Goal: Information Seeking & Learning: Learn about a topic

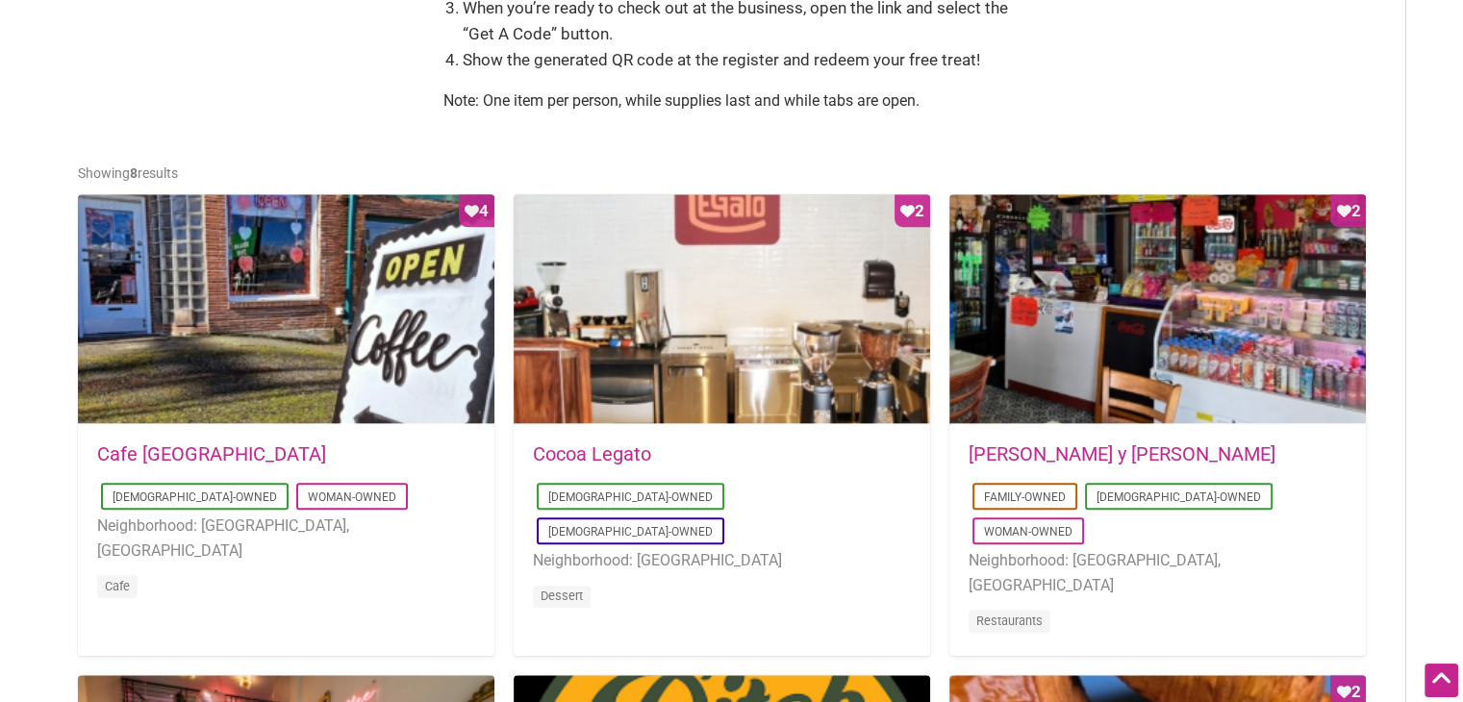
scroll to position [833, 0]
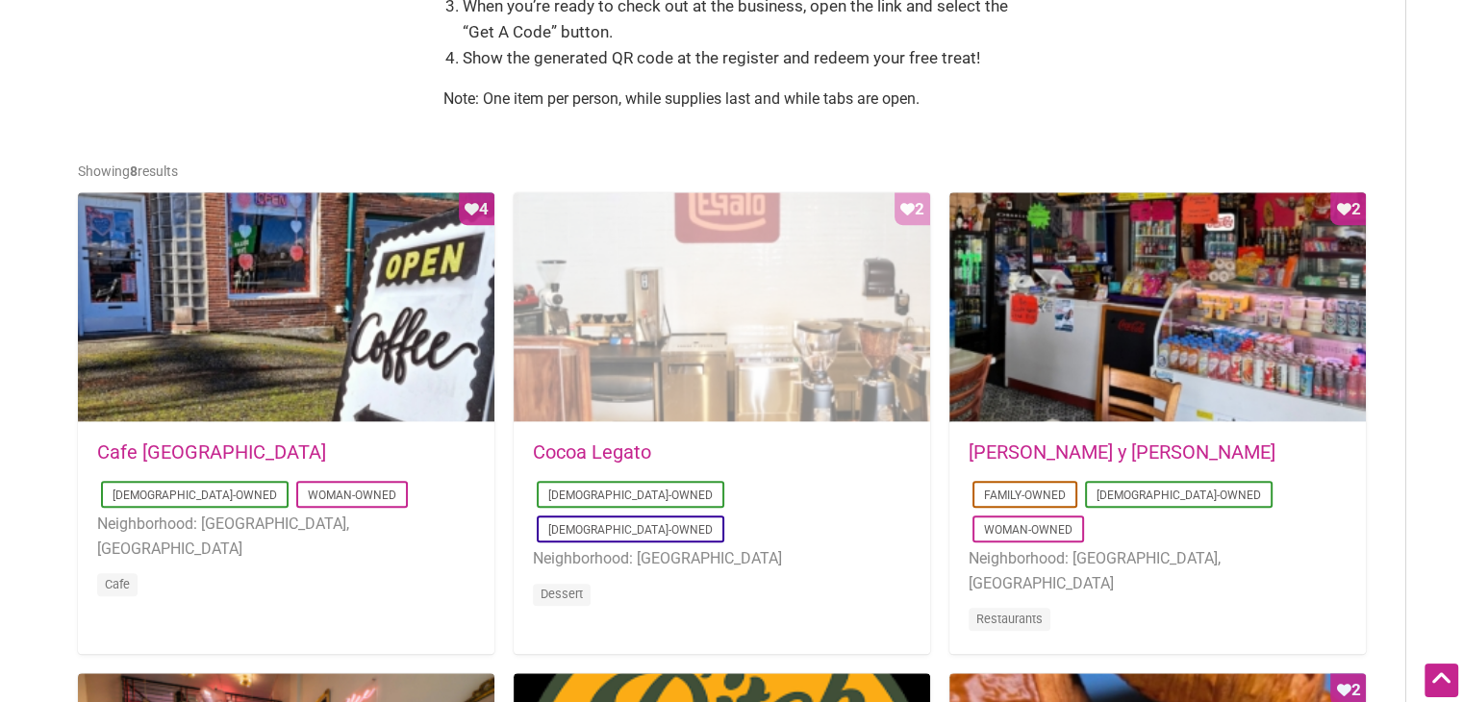
click at [693, 388] on div "Favorite Count 2" at bounding box center [722, 307] width 416 height 231
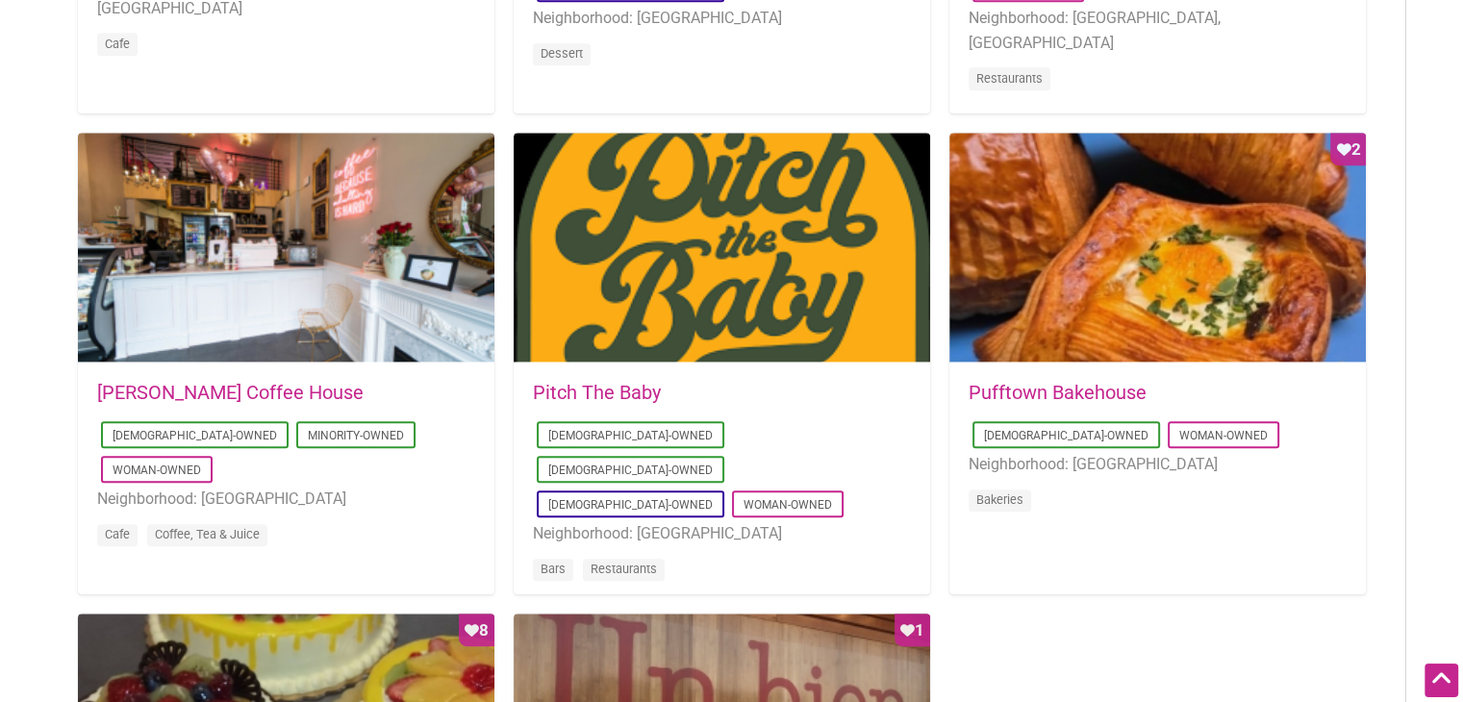
scroll to position [1378, 0]
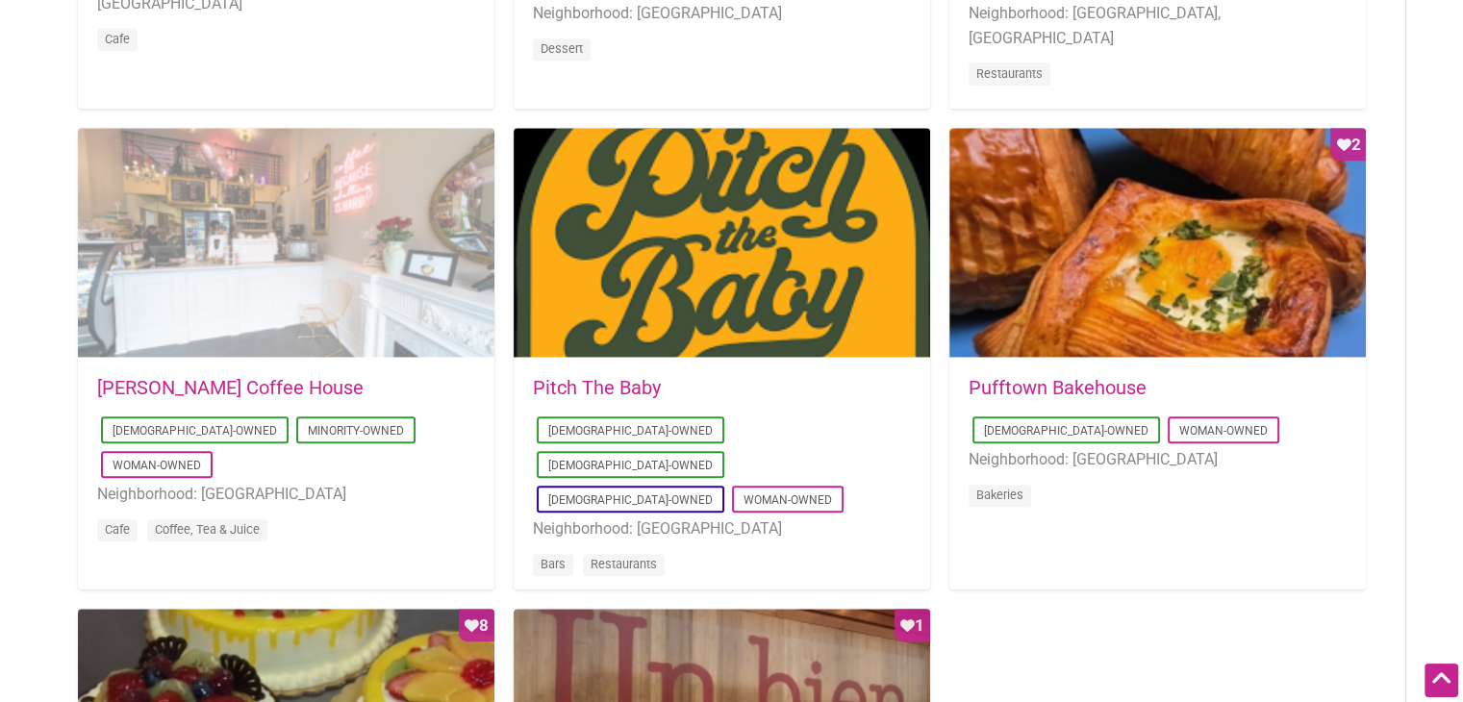
click at [400, 269] on div at bounding box center [286, 243] width 416 height 231
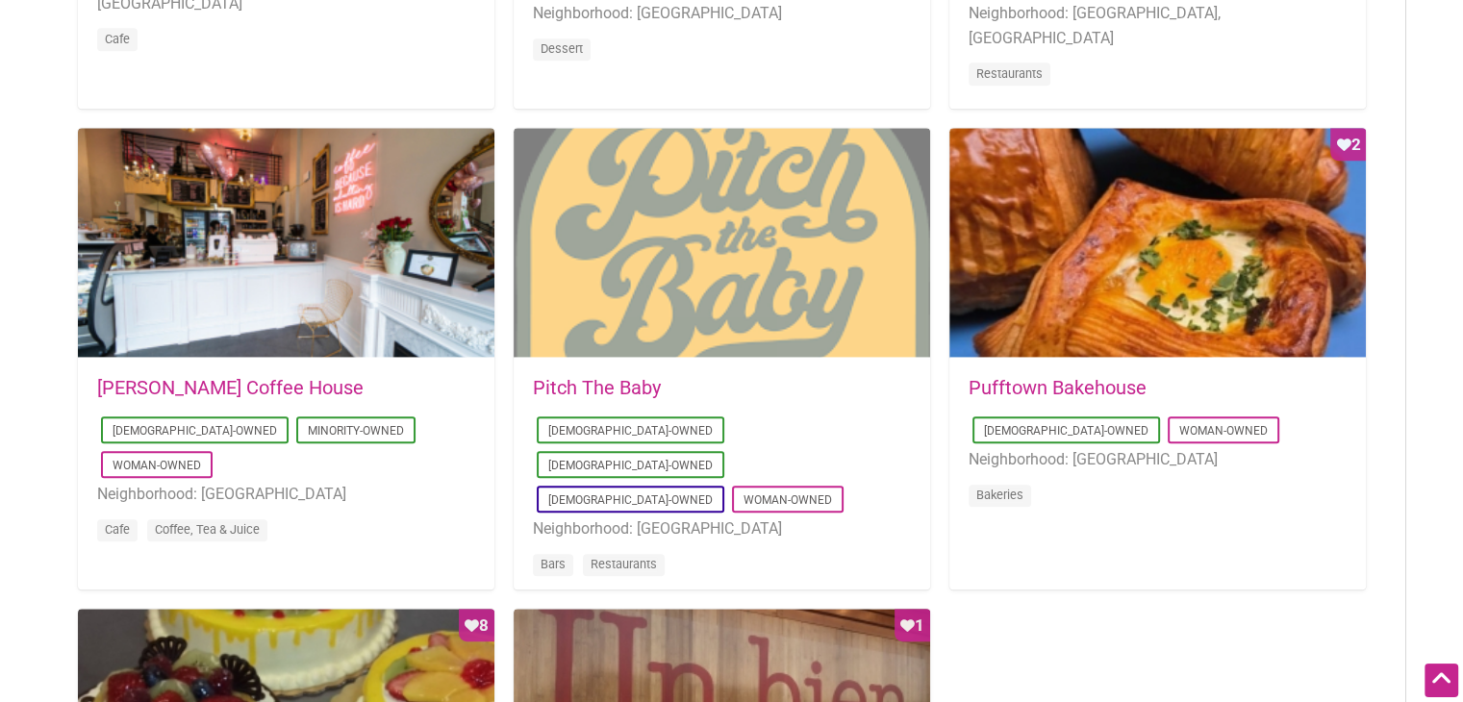
click at [639, 209] on div at bounding box center [722, 243] width 416 height 231
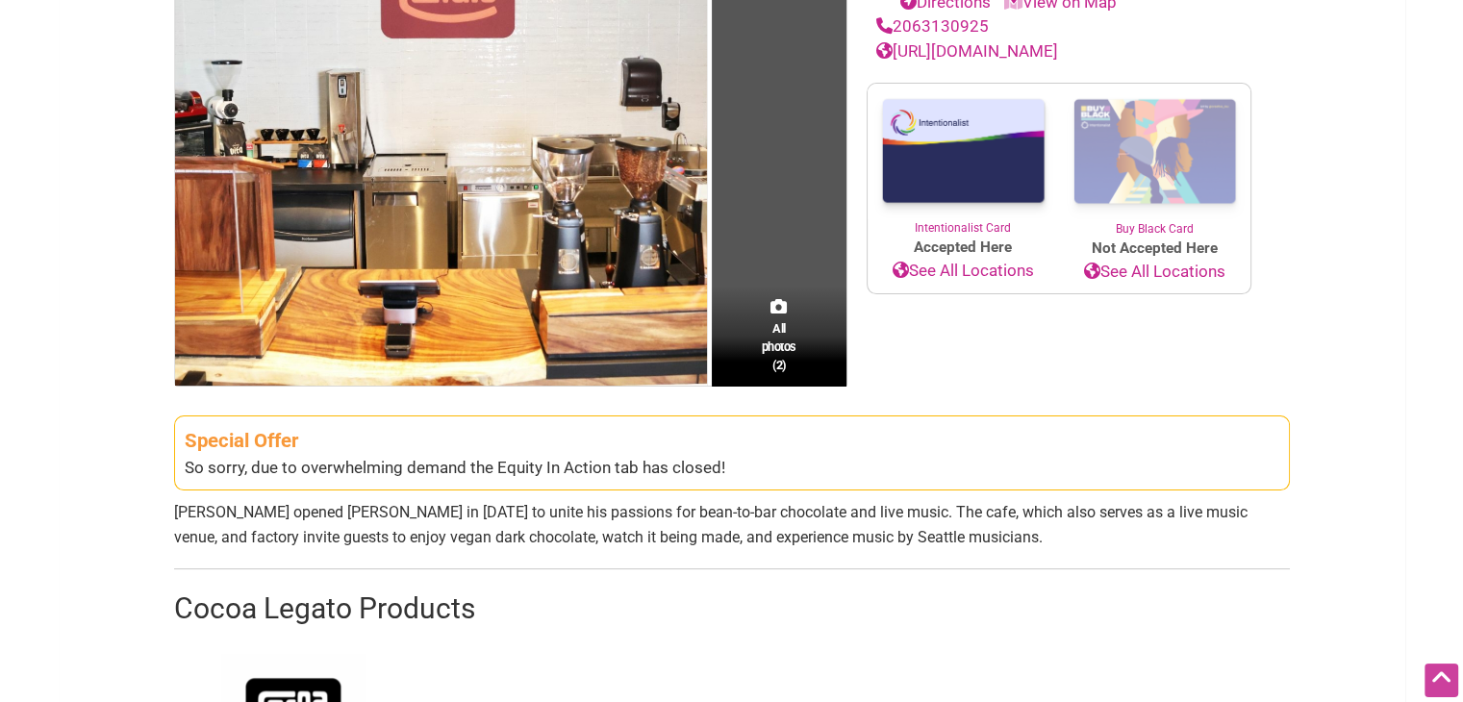
scroll to position [352, 0]
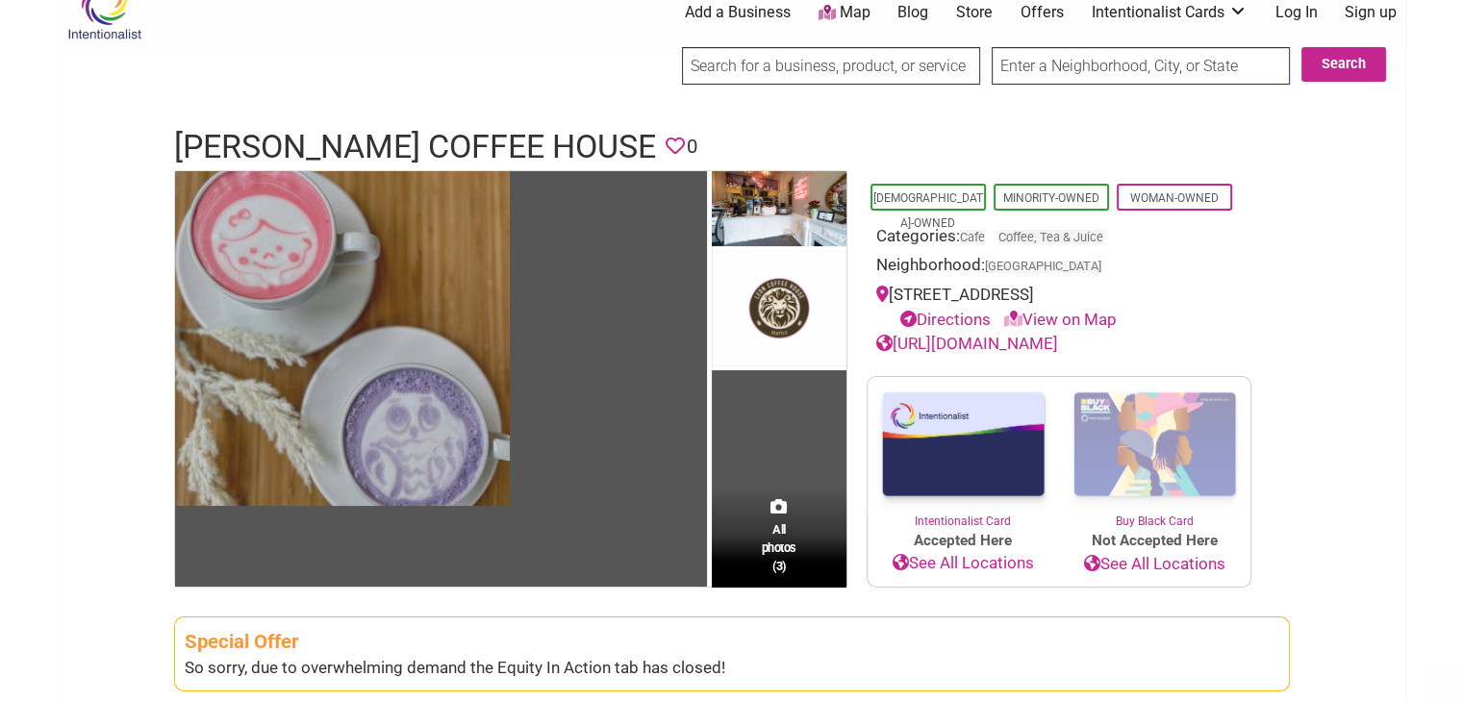
scroll to position [160, 0]
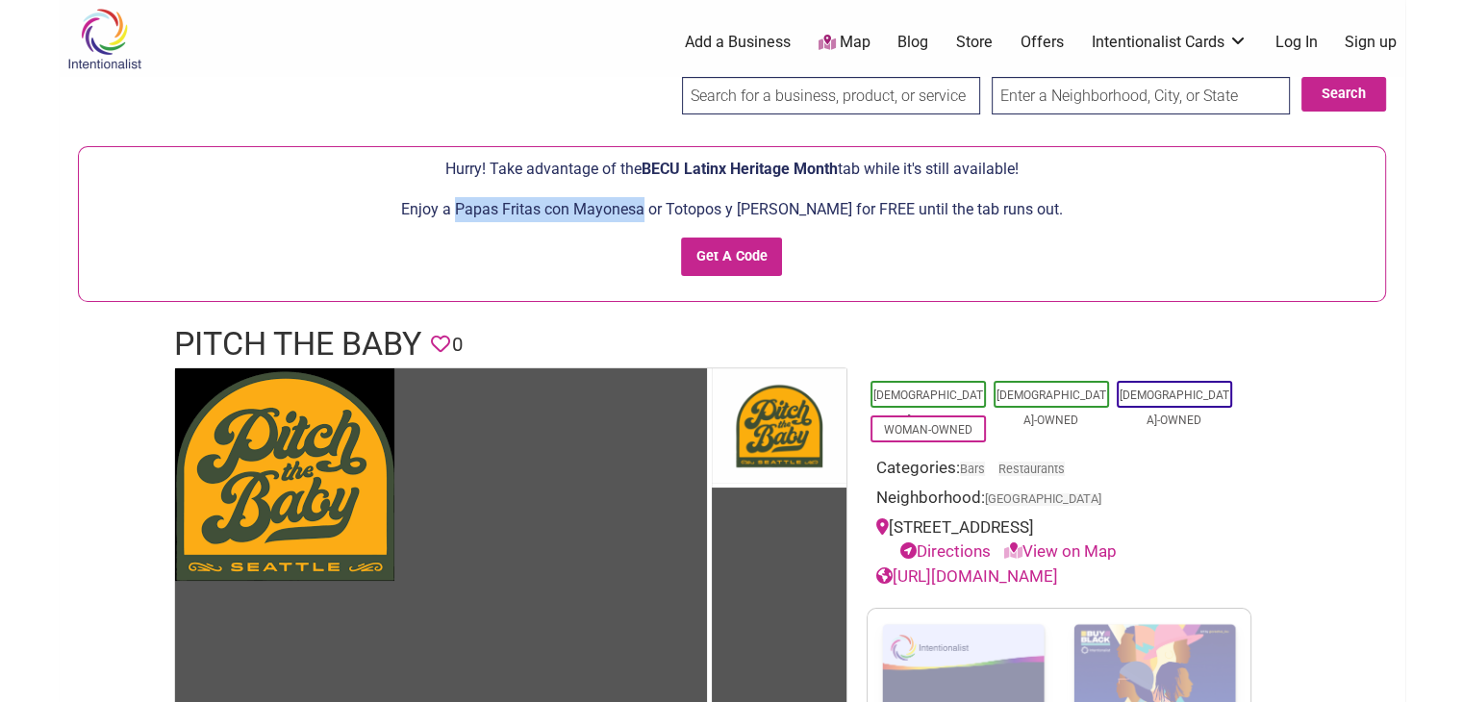
drag, startPoint x: 473, startPoint y: 211, endPoint x: 658, endPoint y: 216, distance: 184.7
click at [658, 216] on p "Enjoy a Papas Fritas con Mayonesa or Totopos y Salsa Árbol for FREE until the t…" at bounding box center [731, 209] width 1287 height 25
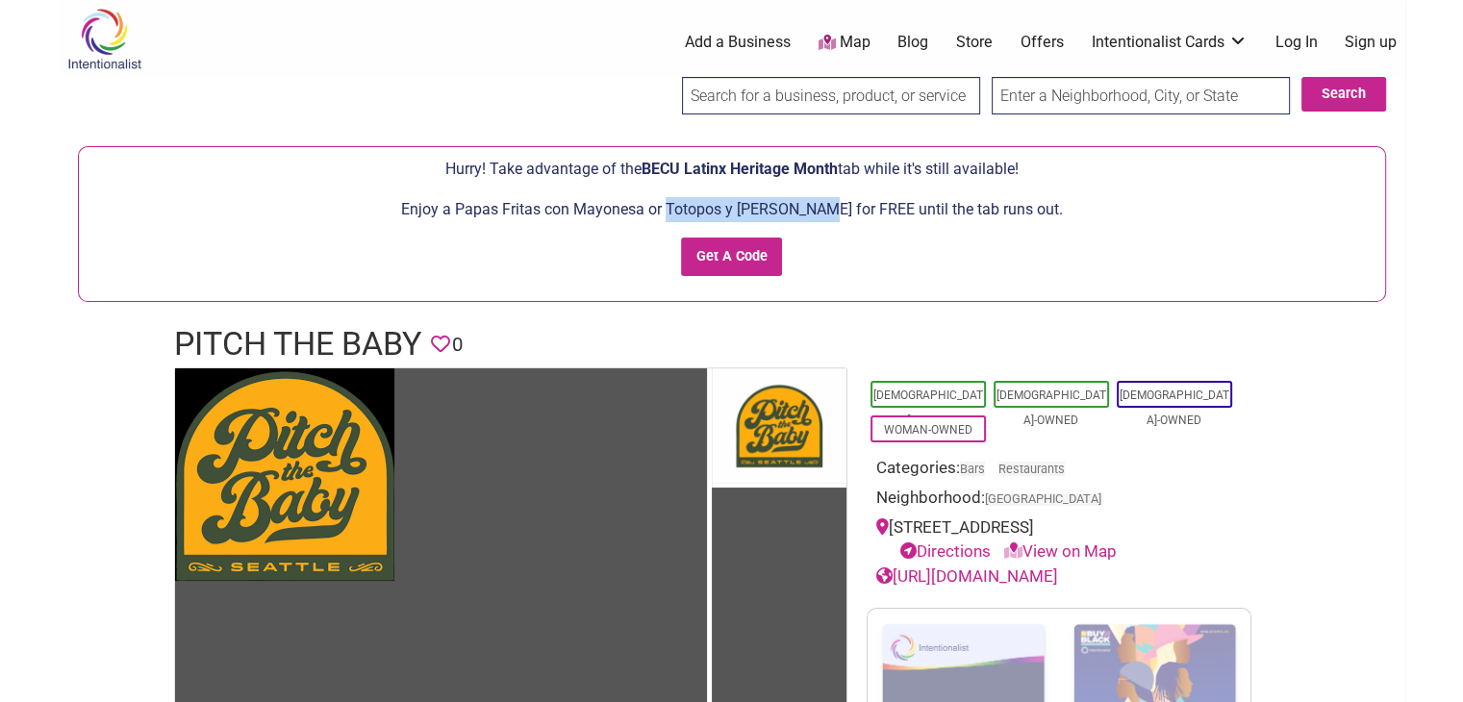
drag, startPoint x: 684, startPoint y: 210, endPoint x: 830, endPoint y: 217, distance: 146.4
click at [830, 217] on p "Enjoy a Papas Fritas con Mayonesa or Totopos y Salsa Árbol for FREE until the t…" at bounding box center [731, 209] width 1287 height 25
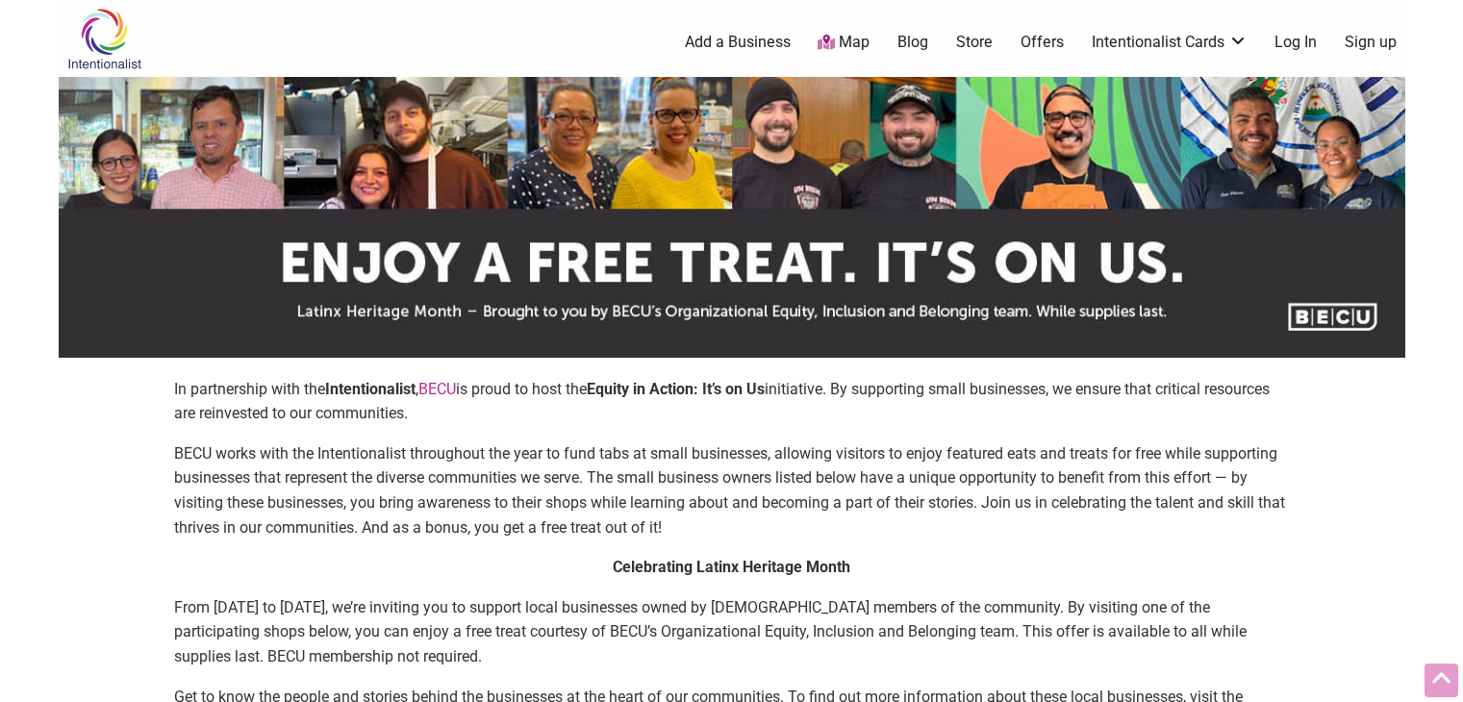
scroll to position [1378, 0]
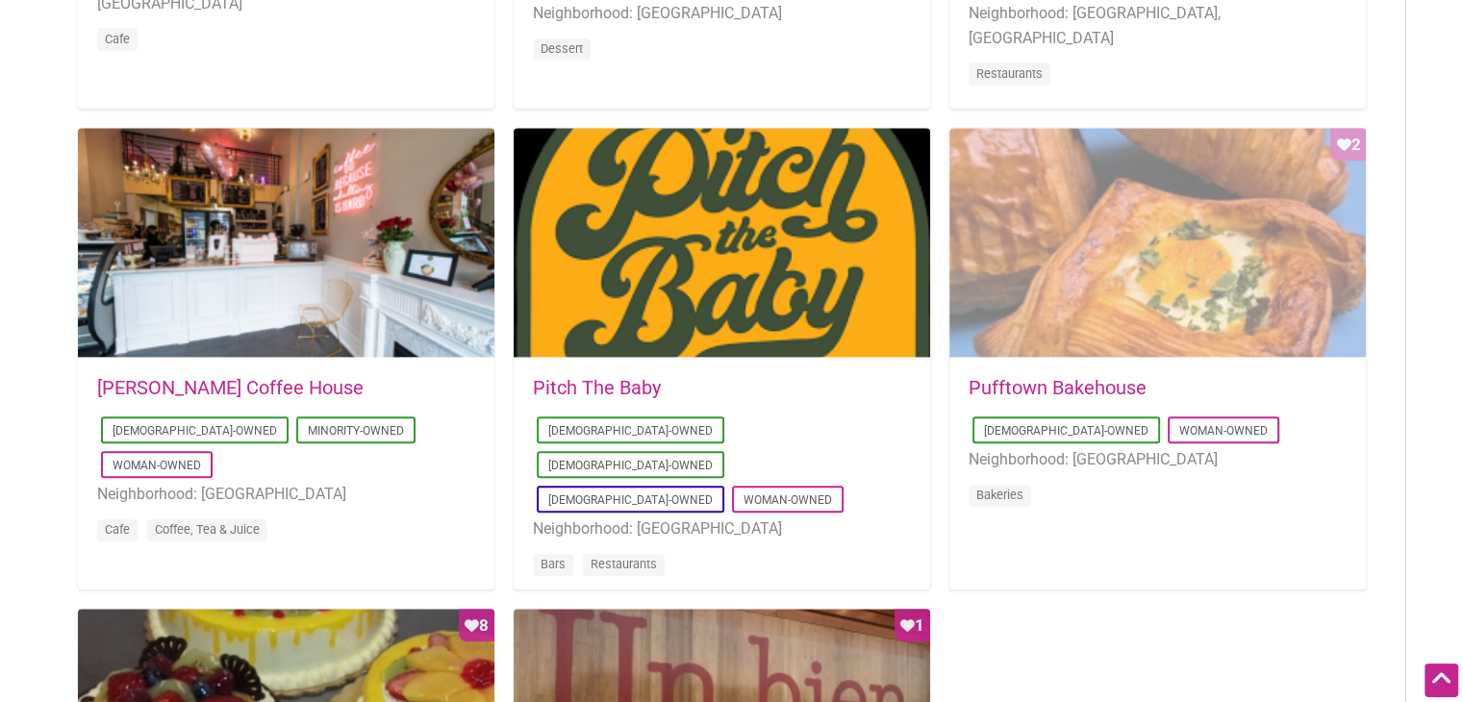
click at [1102, 272] on div "Favorite Count 2" at bounding box center [1157, 243] width 416 height 231
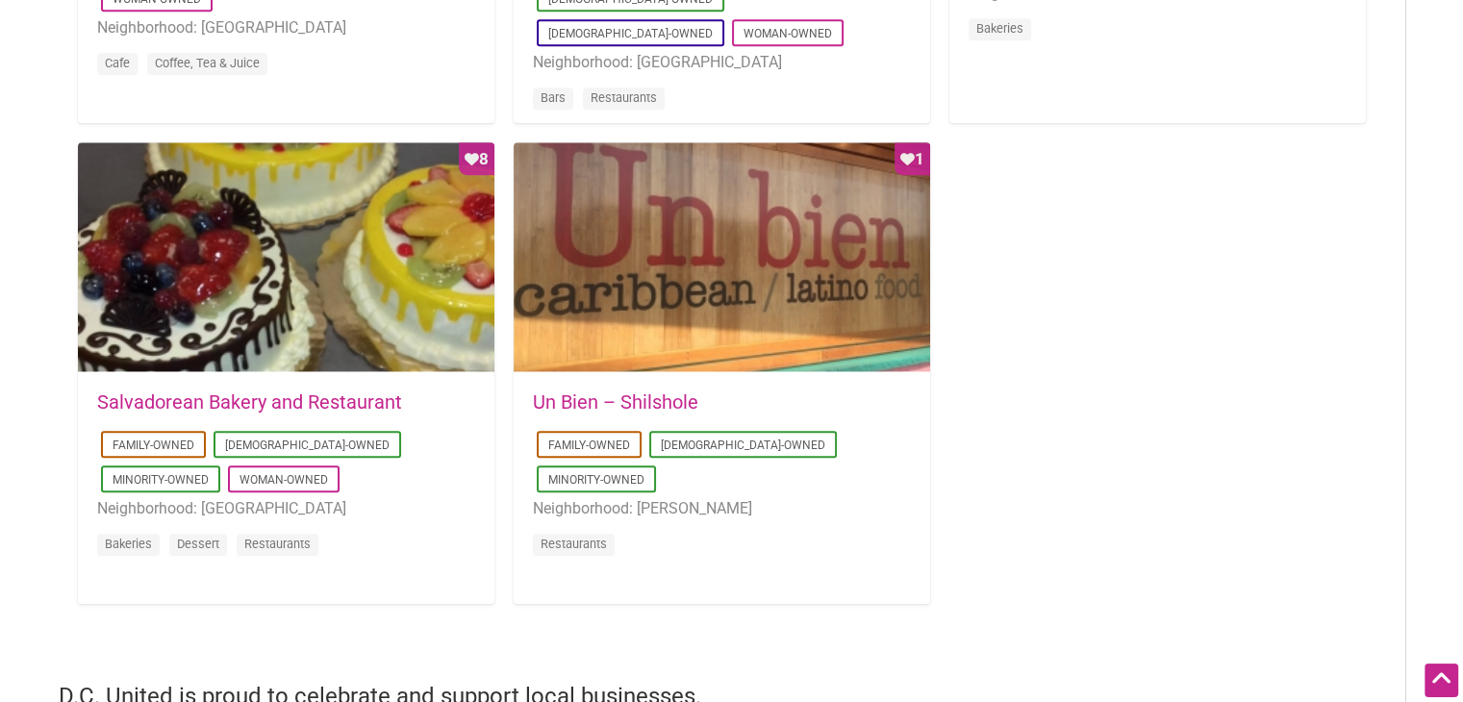
scroll to position [1859, 0]
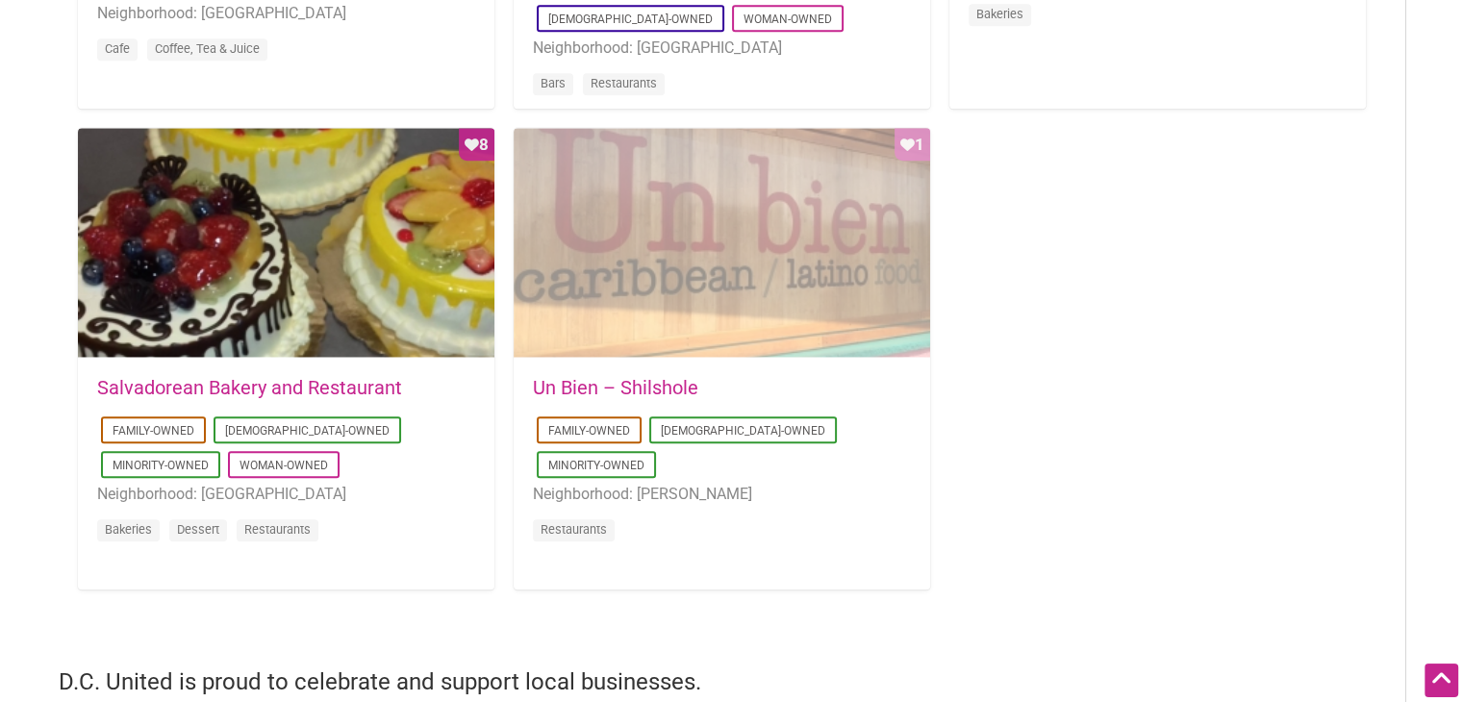
click at [659, 263] on div "Favorite Count 1" at bounding box center [722, 243] width 416 height 231
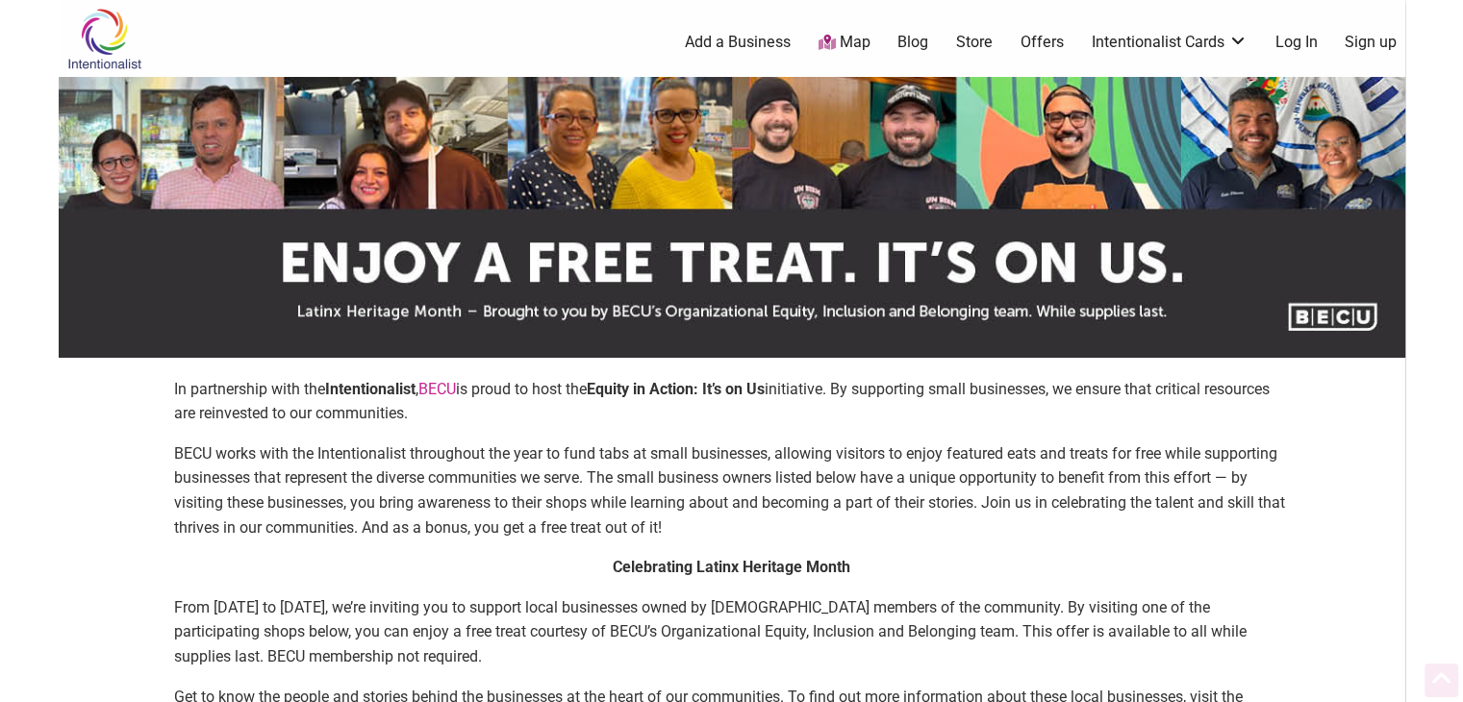
scroll to position [0, 0]
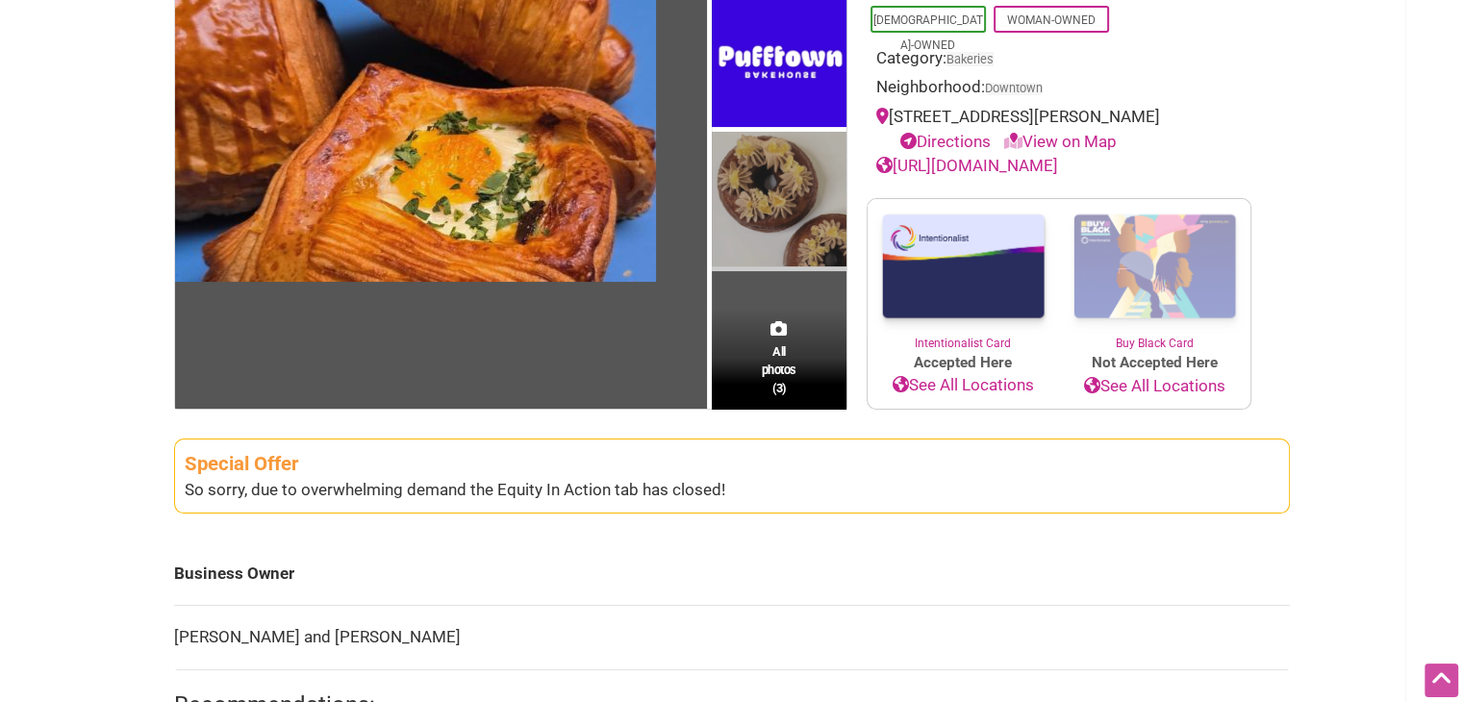
scroll to position [224, 0]
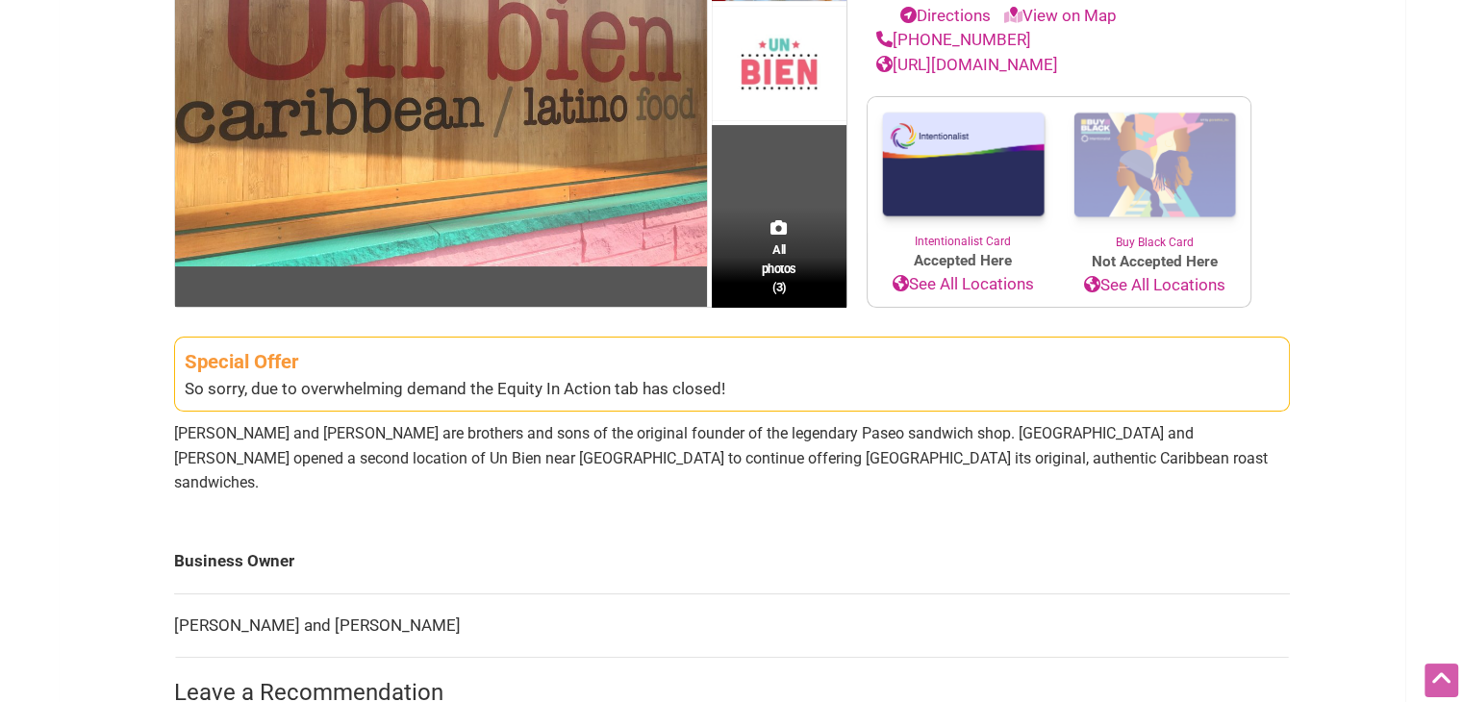
scroll to position [352, 0]
